Goal: Information Seeking & Learning: Learn about a topic

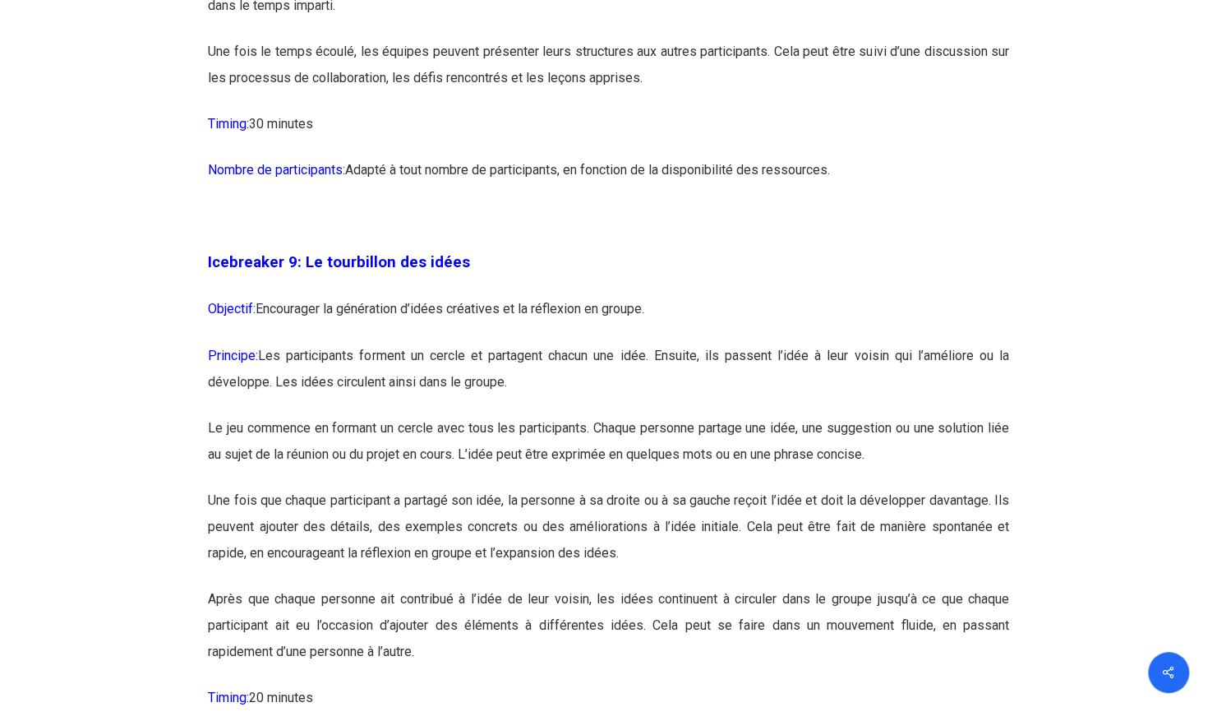
scroll to position [5268, 0]
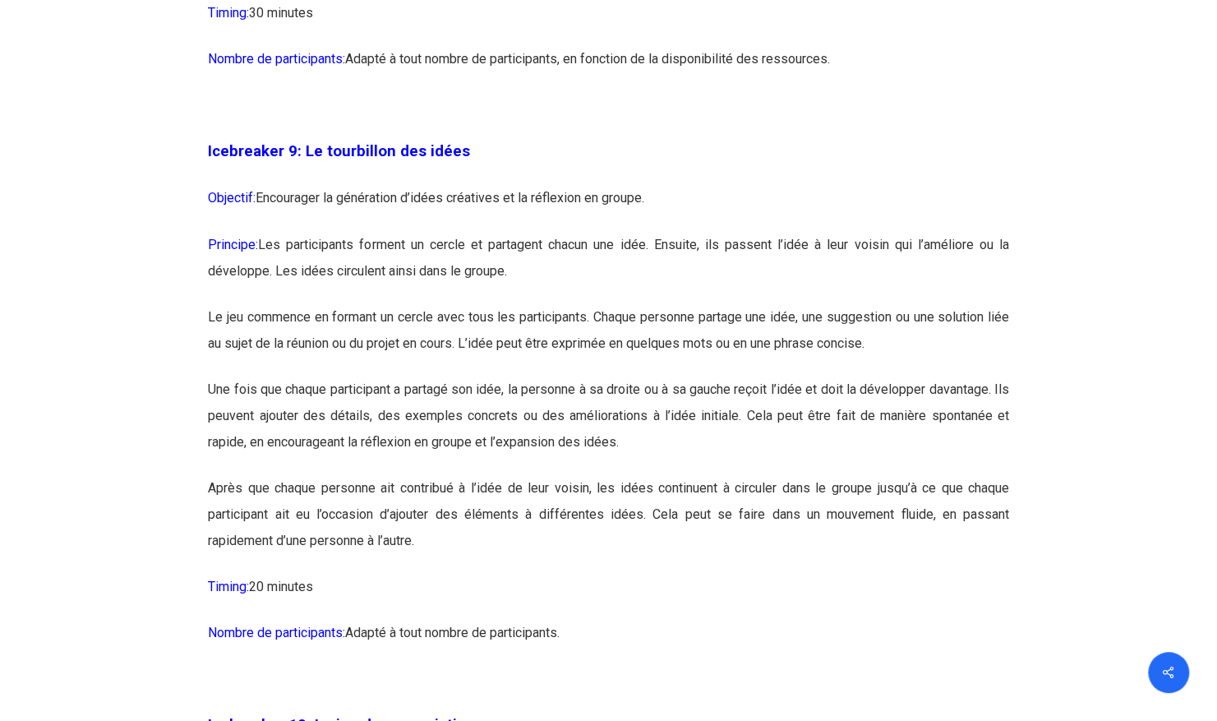
click at [451, 231] on p "Objectif: Encourager la génération d’idées créatives et la réflexion en groupe." at bounding box center [608, 208] width 801 height 46
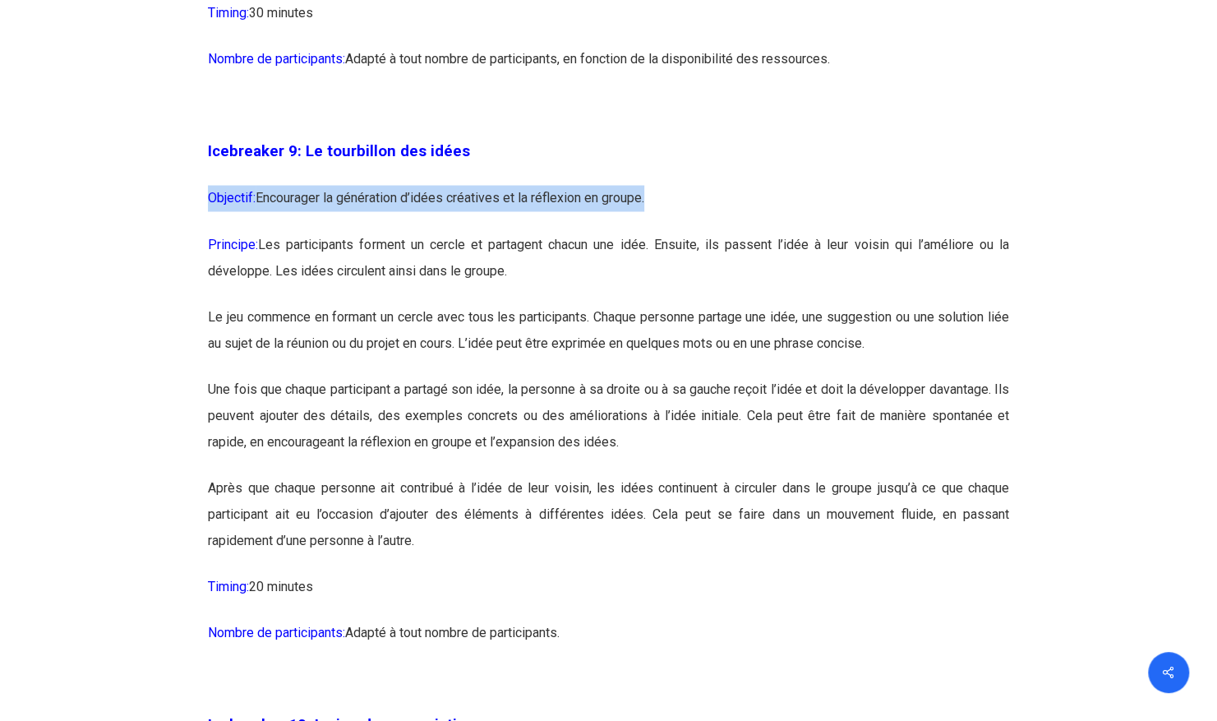
click at [451, 231] on p "Objectif: Encourager la génération d’idées créatives et la réflexion en groupe." at bounding box center [608, 208] width 801 height 46
drag, startPoint x: 451, startPoint y: 260, endPoint x: 426, endPoint y: 283, distance: 33.7
click at [426, 231] on p "Objectif: Encourager la génération d’idées créatives et la réflexion en groupe." at bounding box center [608, 208] width 801 height 46
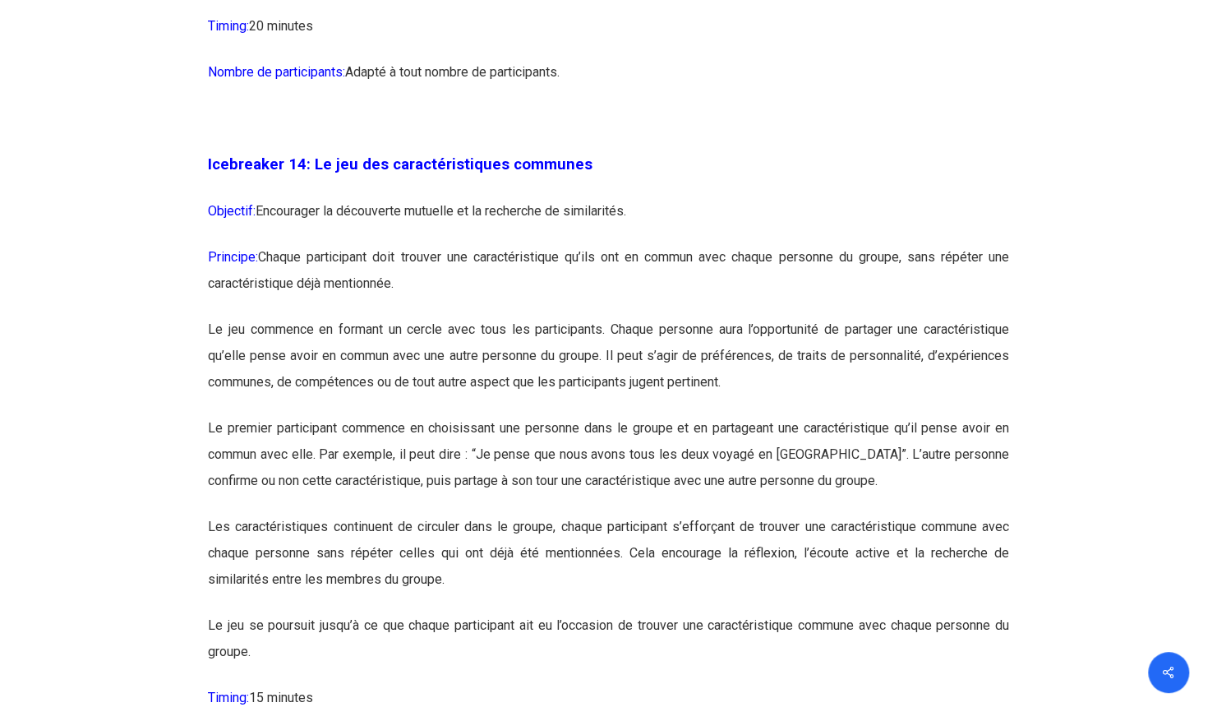
scroll to position [7745, 0]
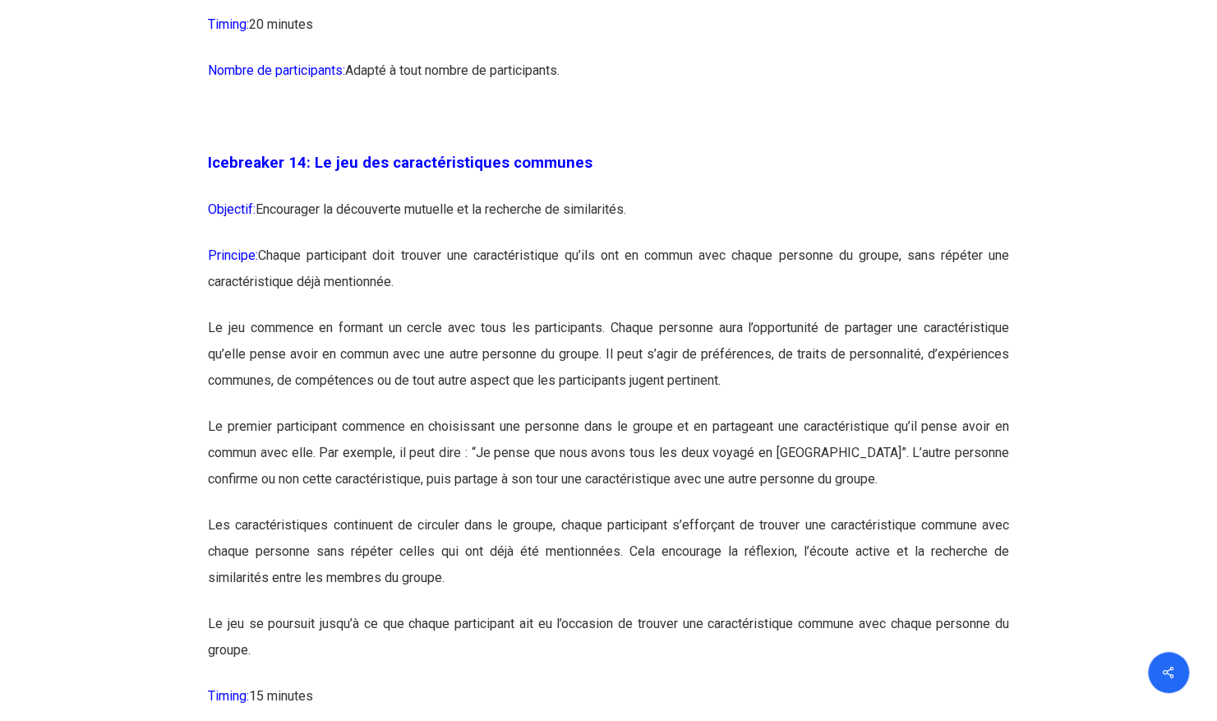
click at [804, 413] on p "Le jeu commence en formant un cercle avec tous les participants. Chaque personn…" at bounding box center [608, 364] width 801 height 99
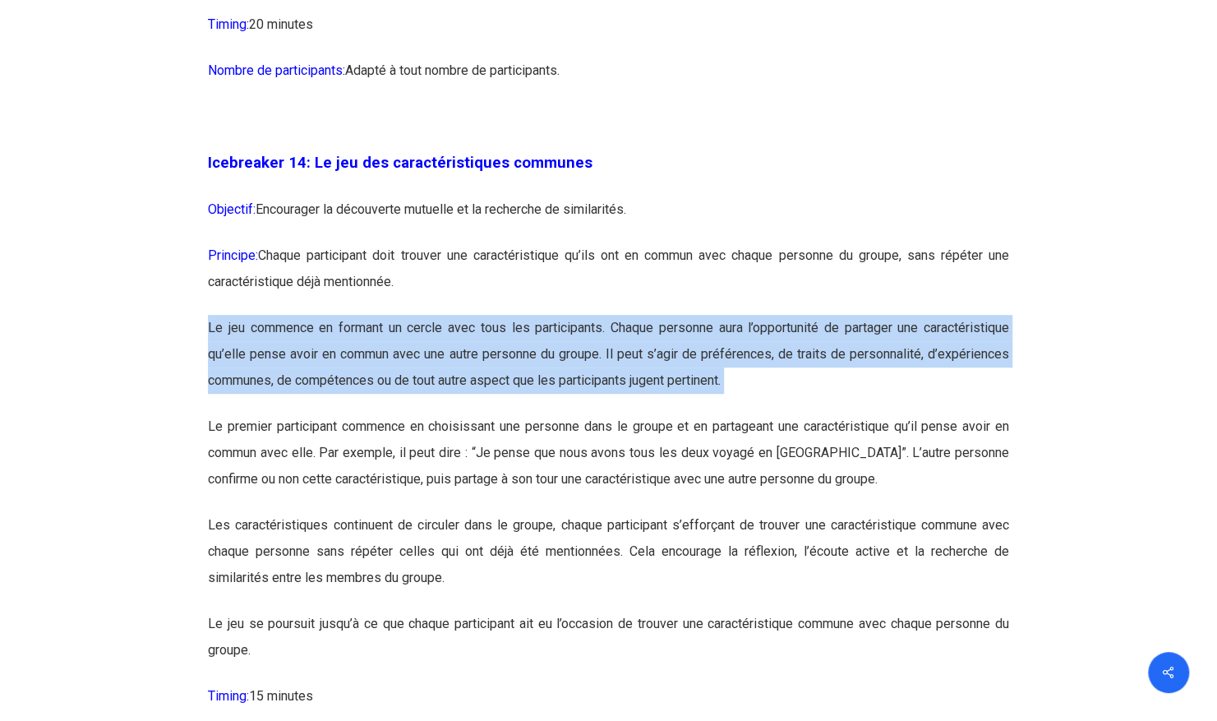
click at [804, 413] on p "Le jeu commence en formant un cercle avec tous les participants. Chaque personn…" at bounding box center [608, 364] width 801 height 99
drag, startPoint x: 804, startPoint y: 431, endPoint x: 723, endPoint y: 441, distance: 81.9
click at [723, 413] on p "Le jeu commence en formant un cercle avec tous les participants. Chaque personn…" at bounding box center [608, 364] width 801 height 99
click at [762, 413] on p "Le jeu commence en formant un cercle avec tous les participants. Chaque personn…" at bounding box center [608, 364] width 801 height 99
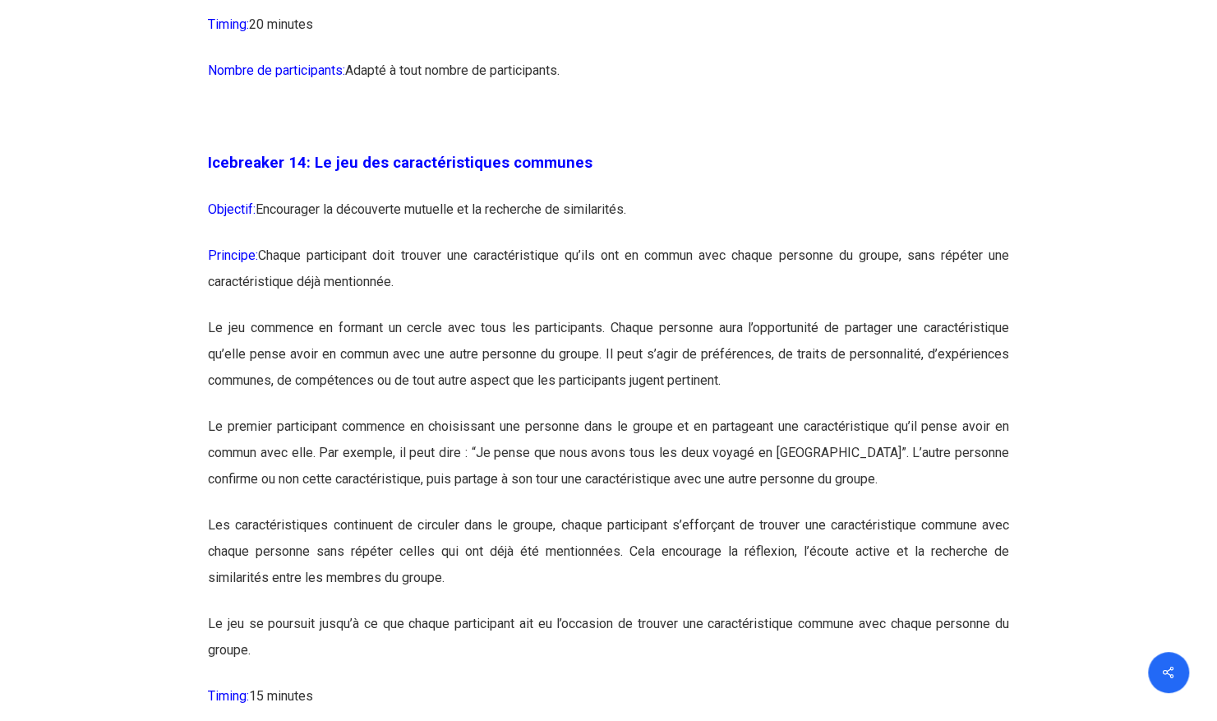
scroll to position [7803, 0]
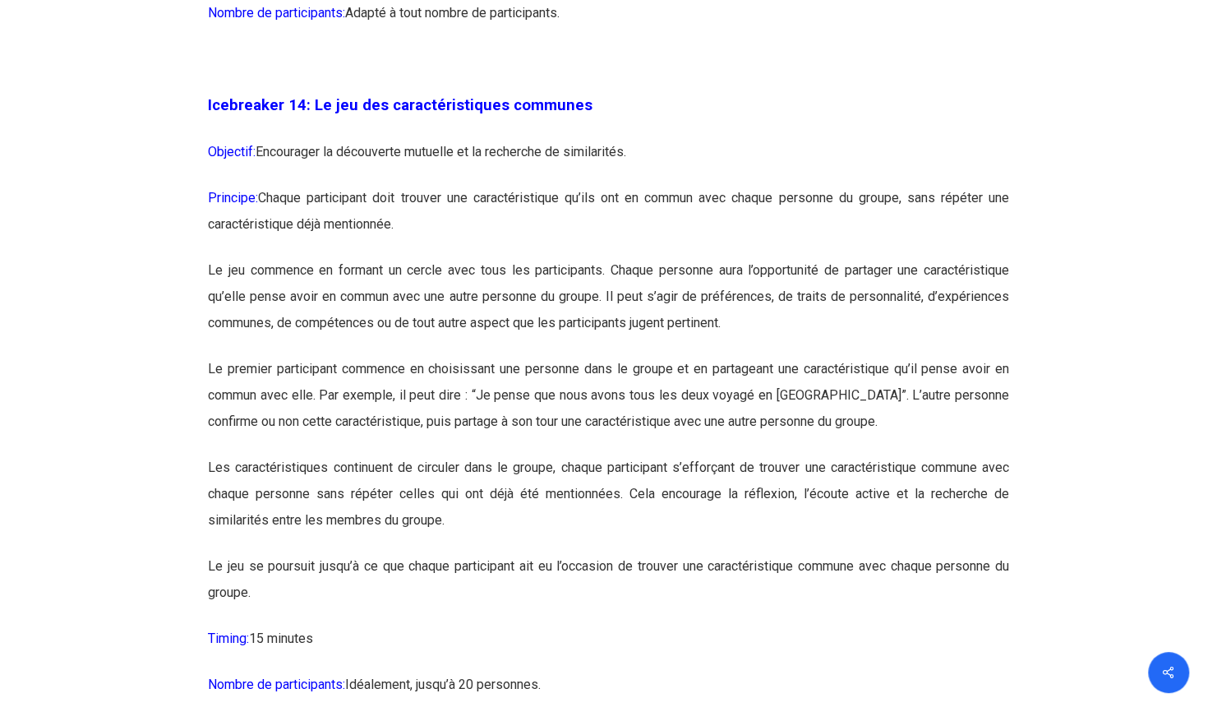
click at [447, 553] on p "Les caractéristiques continuent de circuler dans le groupe, chaque participant …" at bounding box center [608, 503] width 801 height 99
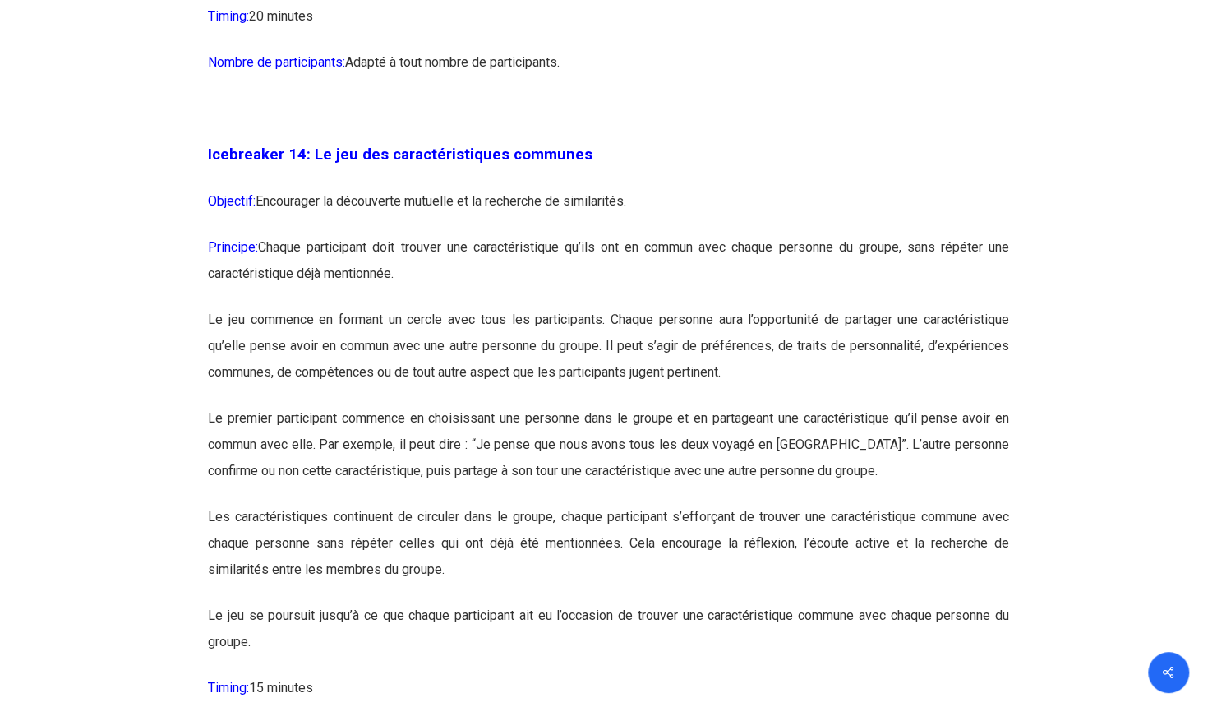
scroll to position [7754, 0]
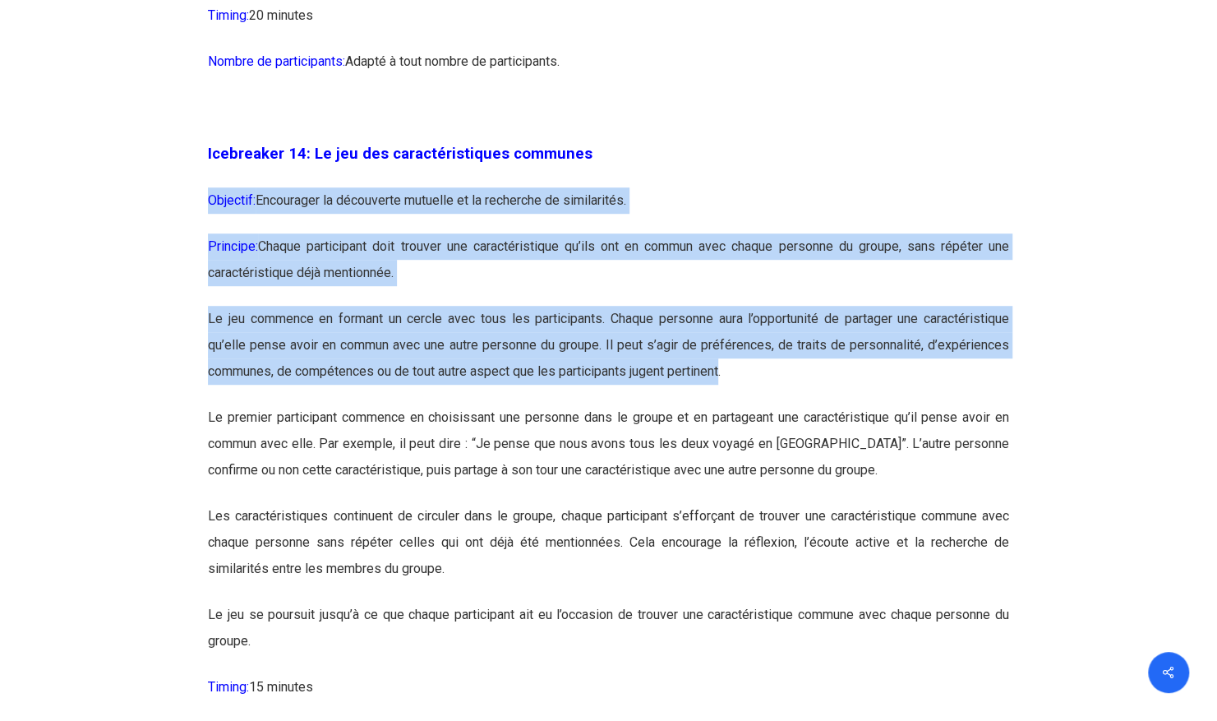
drag, startPoint x: 726, startPoint y: 432, endPoint x: 192, endPoint y: 256, distance: 562.3
copy div "Objectif: Encourager la découverte mutuelle et la recherche de similarités. Pri…"
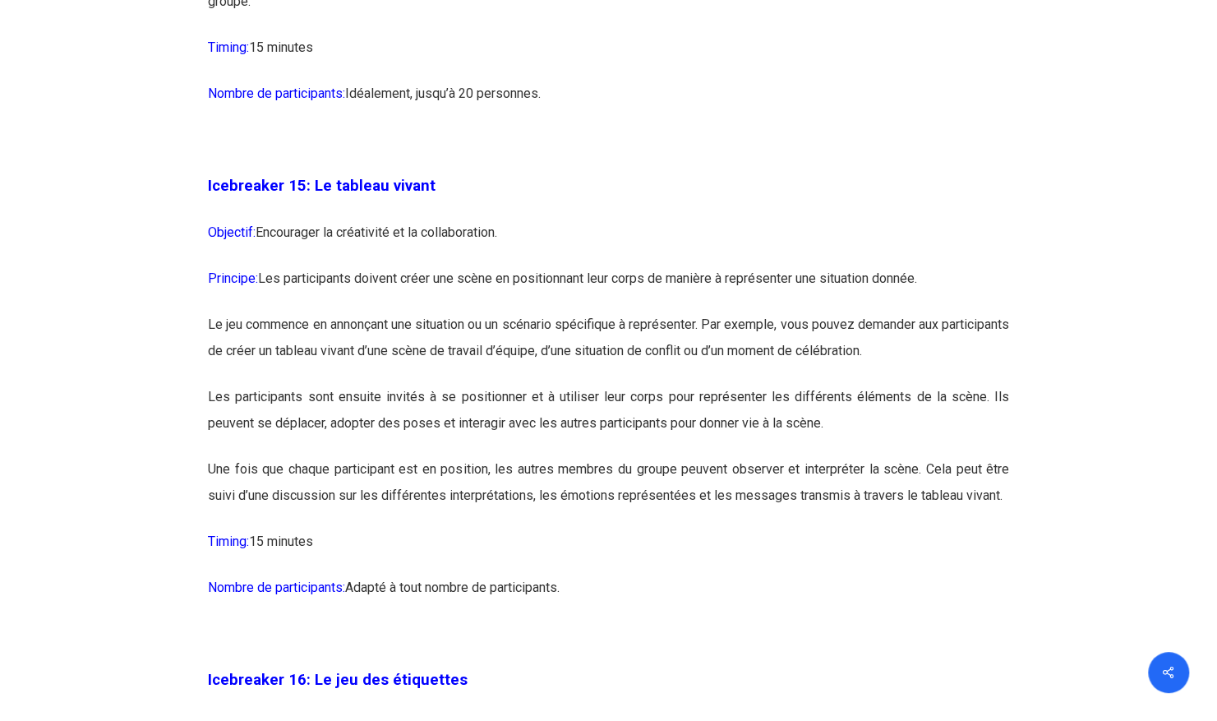
scroll to position [8396, 0]
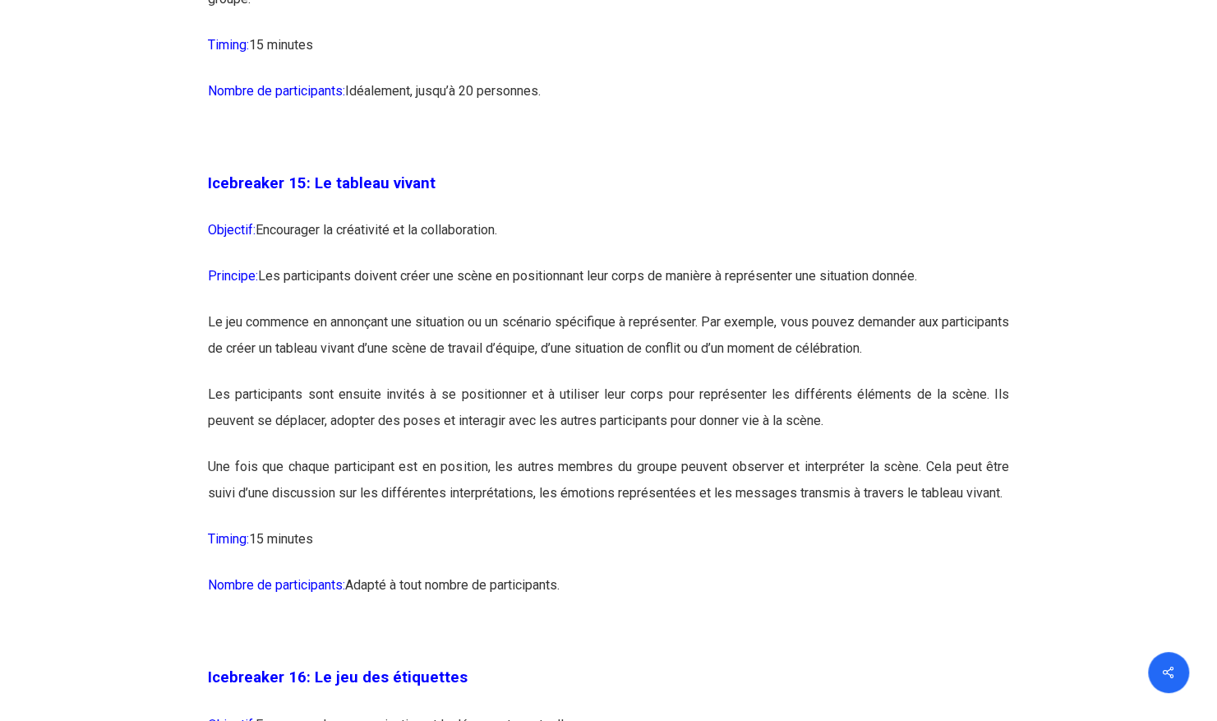
click at [516, 454] on p "Les participants sont ensuite invités à se positionner et à utiliser leur corps…" at bounding box center [608, 417] width 801 height 72
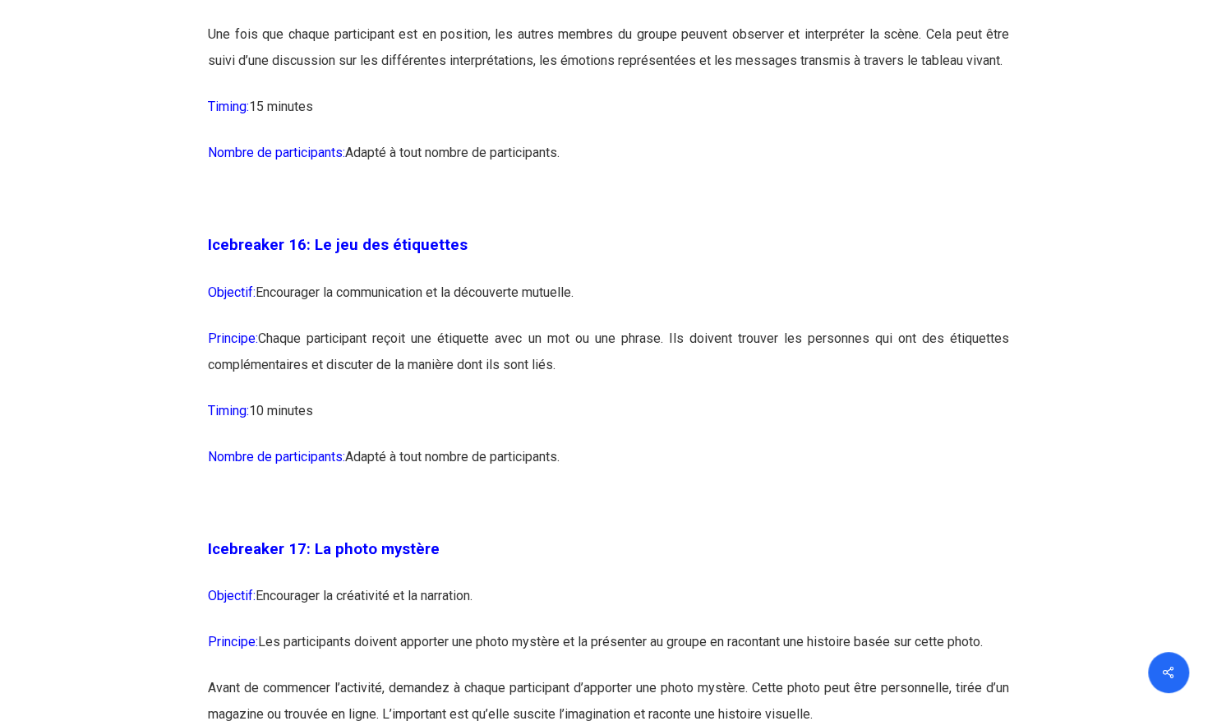
scroll to position [8829, 0]
click at [415, 488] on p "Nombre de participants: Adapté à tout nombre de participants." at bounding box center [608, 465] width 801 height 46
click at [340, 442] on p "Timing: 10 minutes" at bounding box center [608, 419] width 801 height 46
click at [312, 396] on p "Principe: Chaque participant reçoit une étiquette avec un mot ou une phrase. Il…" at bounding box center [608, 360] width 801 height 72
click at [260, 324] on p "Objectif: Encourager la communication et la découverte mutuelle." at bounding box center [608, 301] width 801 height 46
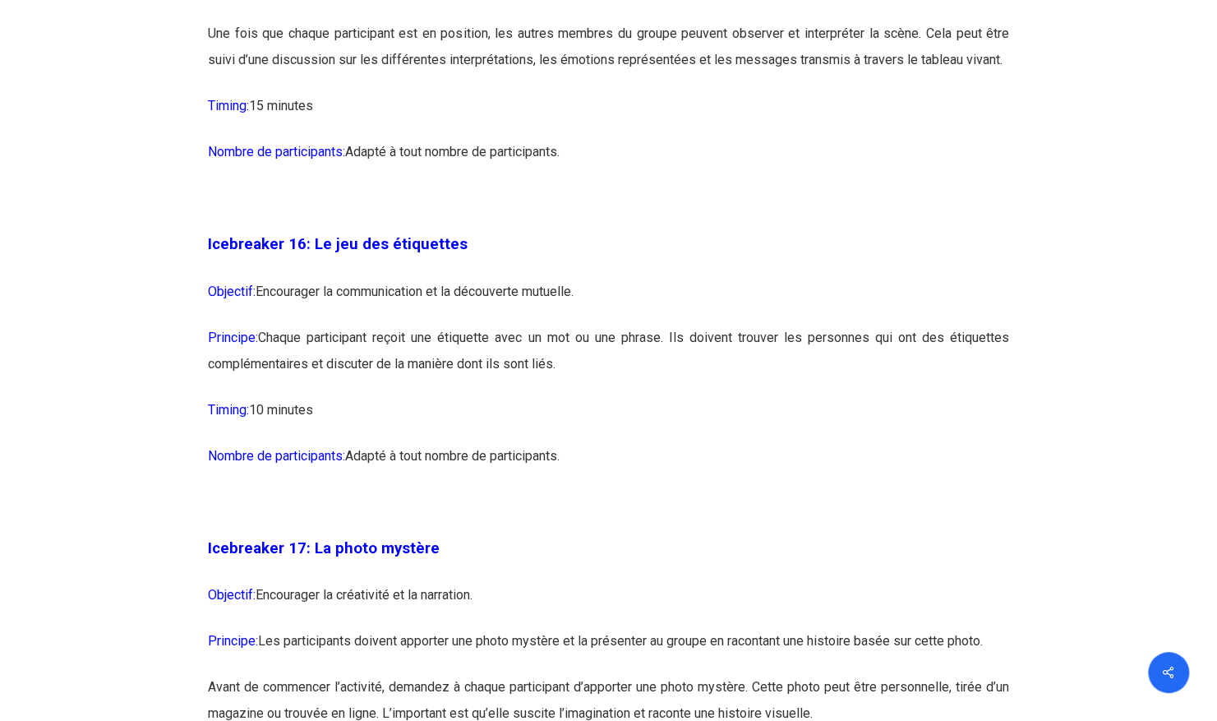
drag, startPoint x: 260, startPoint y: 345, endPoint x: 595, endPoint y: 355, distance: 335.4
click at [595, 324] on p "Objectif: Encourager la communication et la découverte mutuelle." at bounding box center [608, 301] width 801 height 46
drag, startPoint x: 595, startPoint y: 355, endPoint x: 548, endPoint y: 378, distance: 52.2
click at [548, 324] on p "Objectif: Encourager la communication et la découverte mutuelle." at bounding box center [608, 301] width 801 height 46
click at [526, 324] on p "Objectif: Encourager la communication et la découverte mutuelle." at bounding box center [608, 301] width 801 height 46
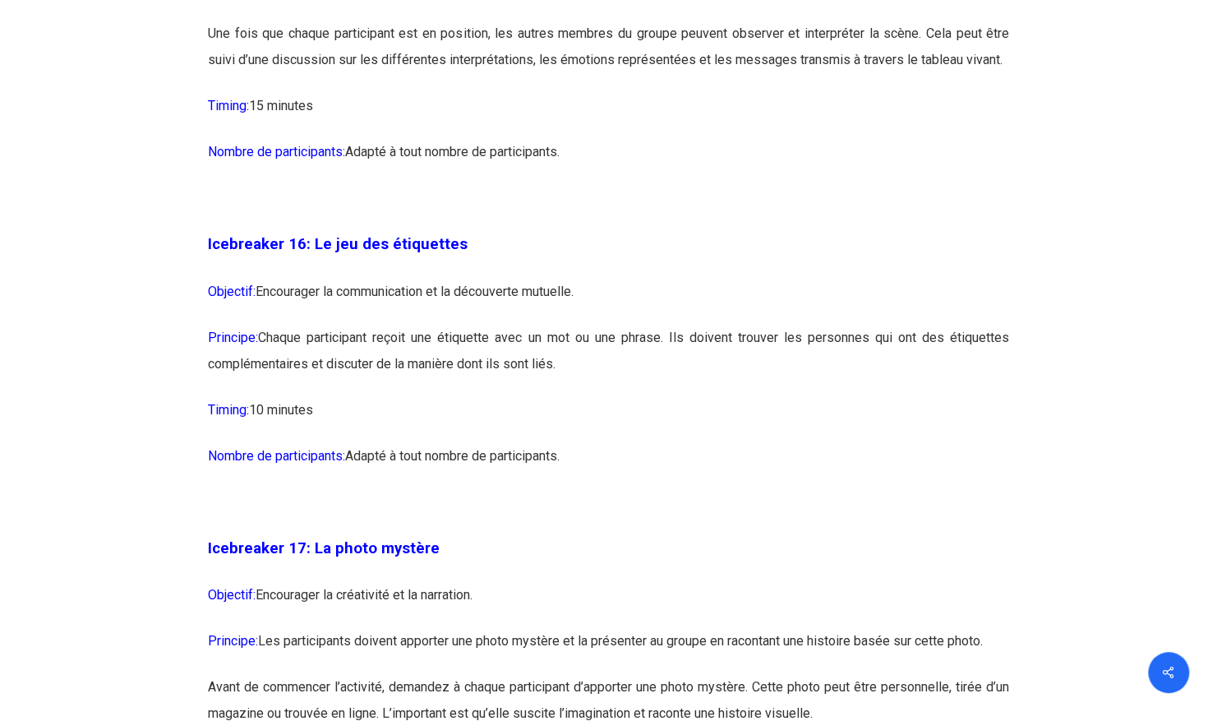
click at [595, 324] on p "Objectif: Encourager la communication et la découverte mutuelle." at bounding box center [608, 301] width 801 height 46
click at [567, 396] on p "Principe: Chaque participant reçoit une étiquette avec un mot ou une phrase. Il…" at bounding box center [608, 360] width 801 height 72
click at [574, 396] on p "Principe: Chaque participant reçoit une étiquette avec un mot ou une phrase. Il…" at bounding box center [608, 360] width 801 height 72
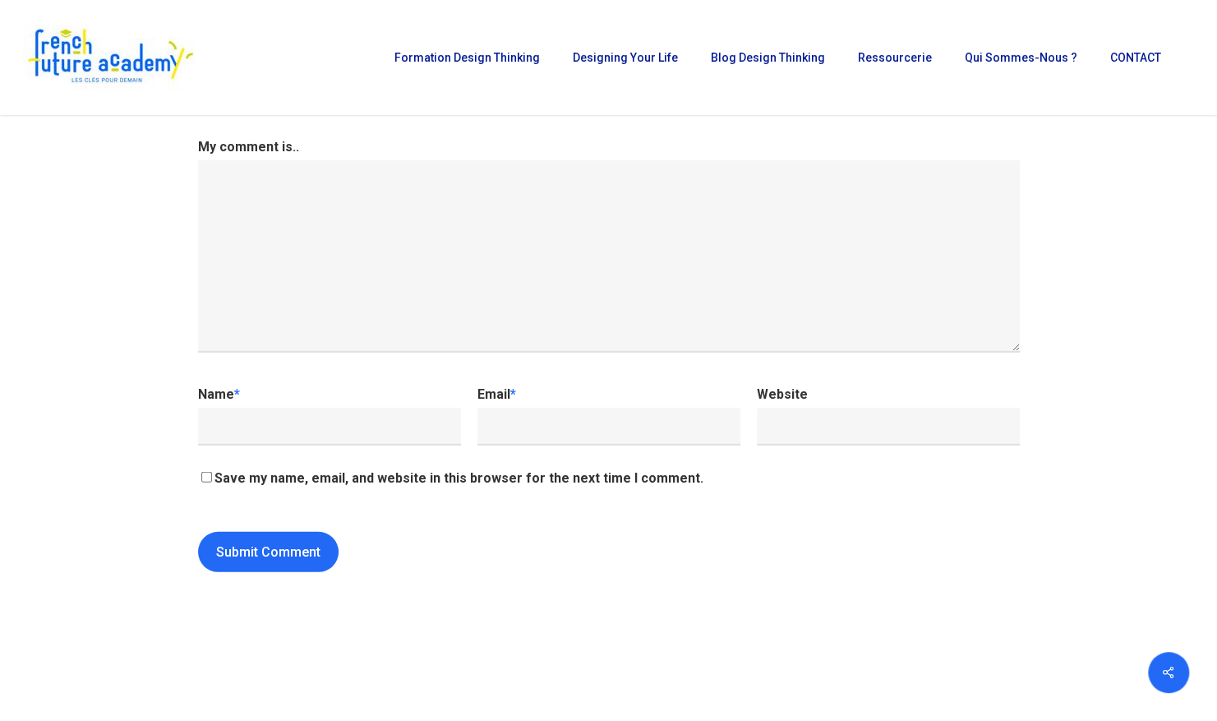
scroll to position [16928, 0]
